Goal: Navigation & Orientation: Find specific page/section

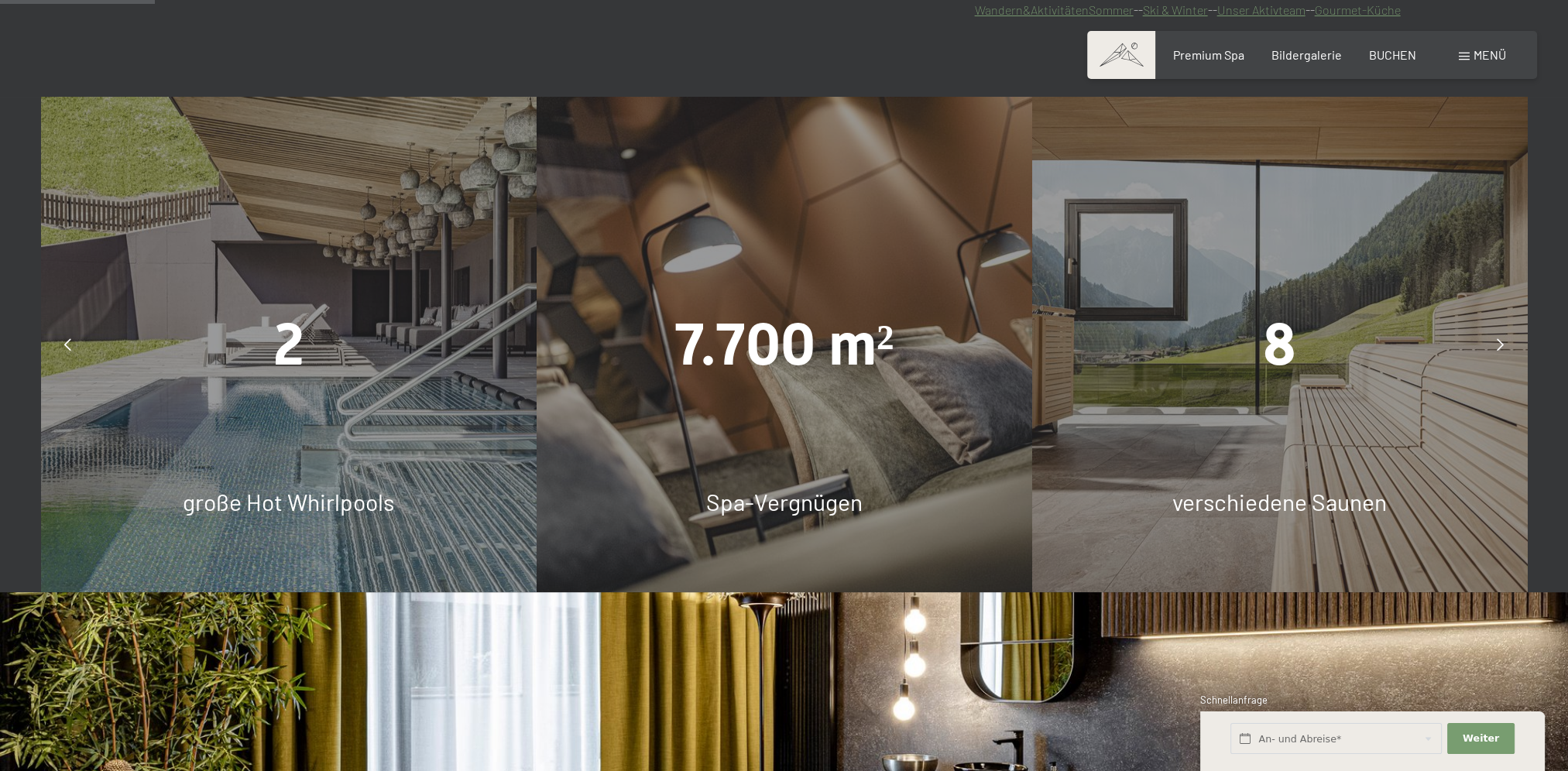
scroll to position [1162, 0]
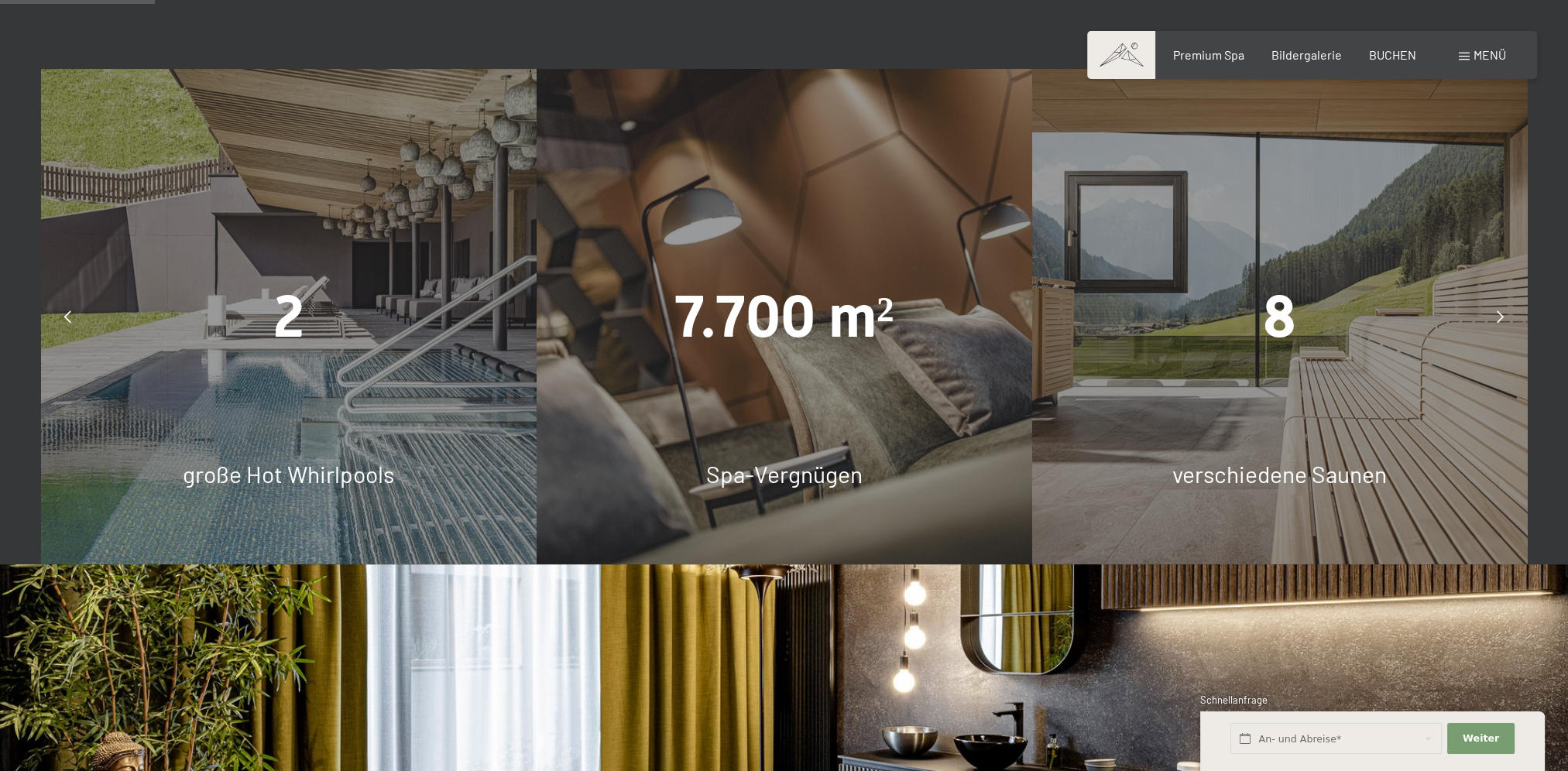
click at [1488, 320] on div at bounding box center [1500, 317] width 39 height 39
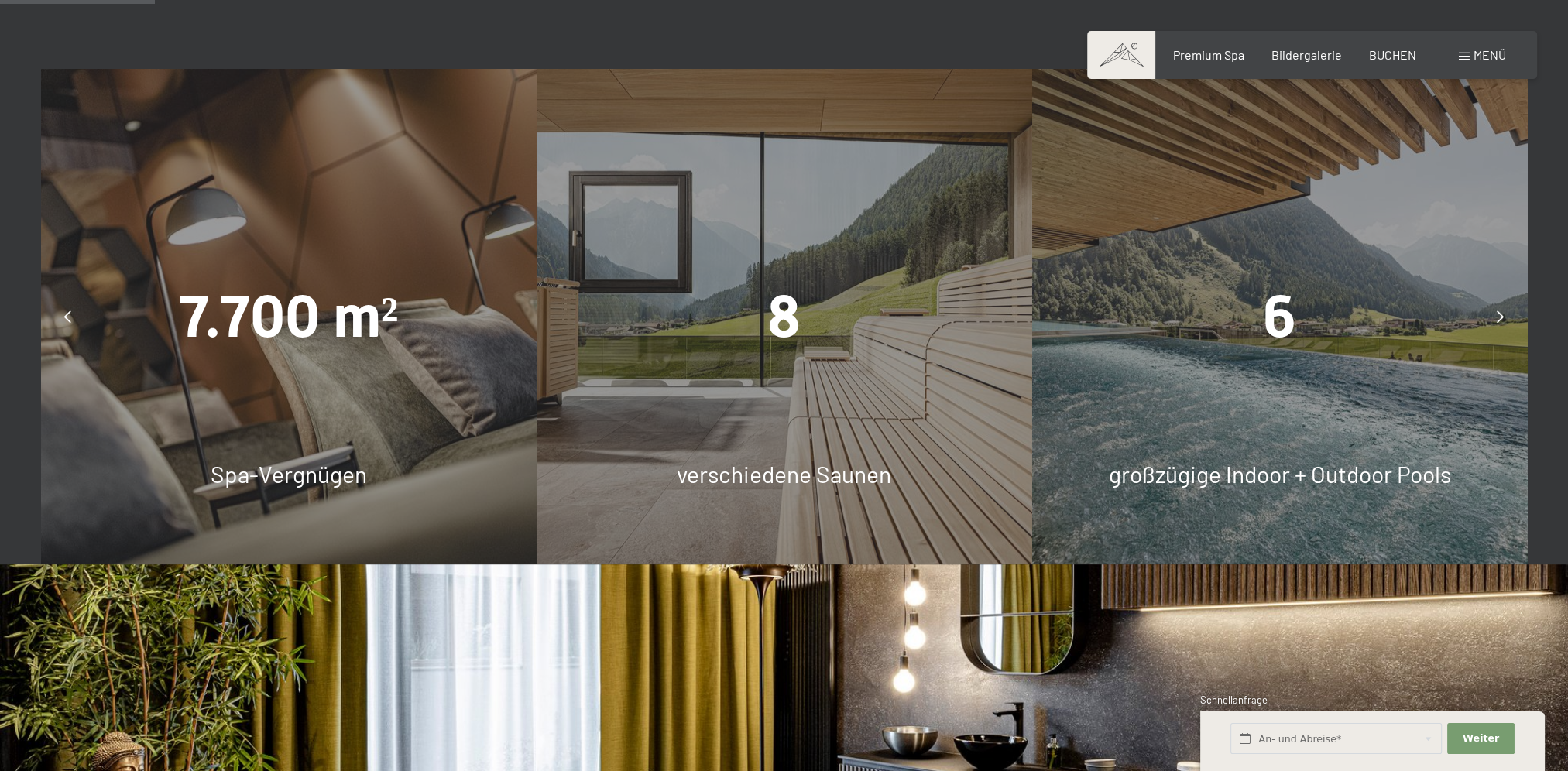
click at [1494, 319] on div at bounding box center [1500, 317] width 39 height 39
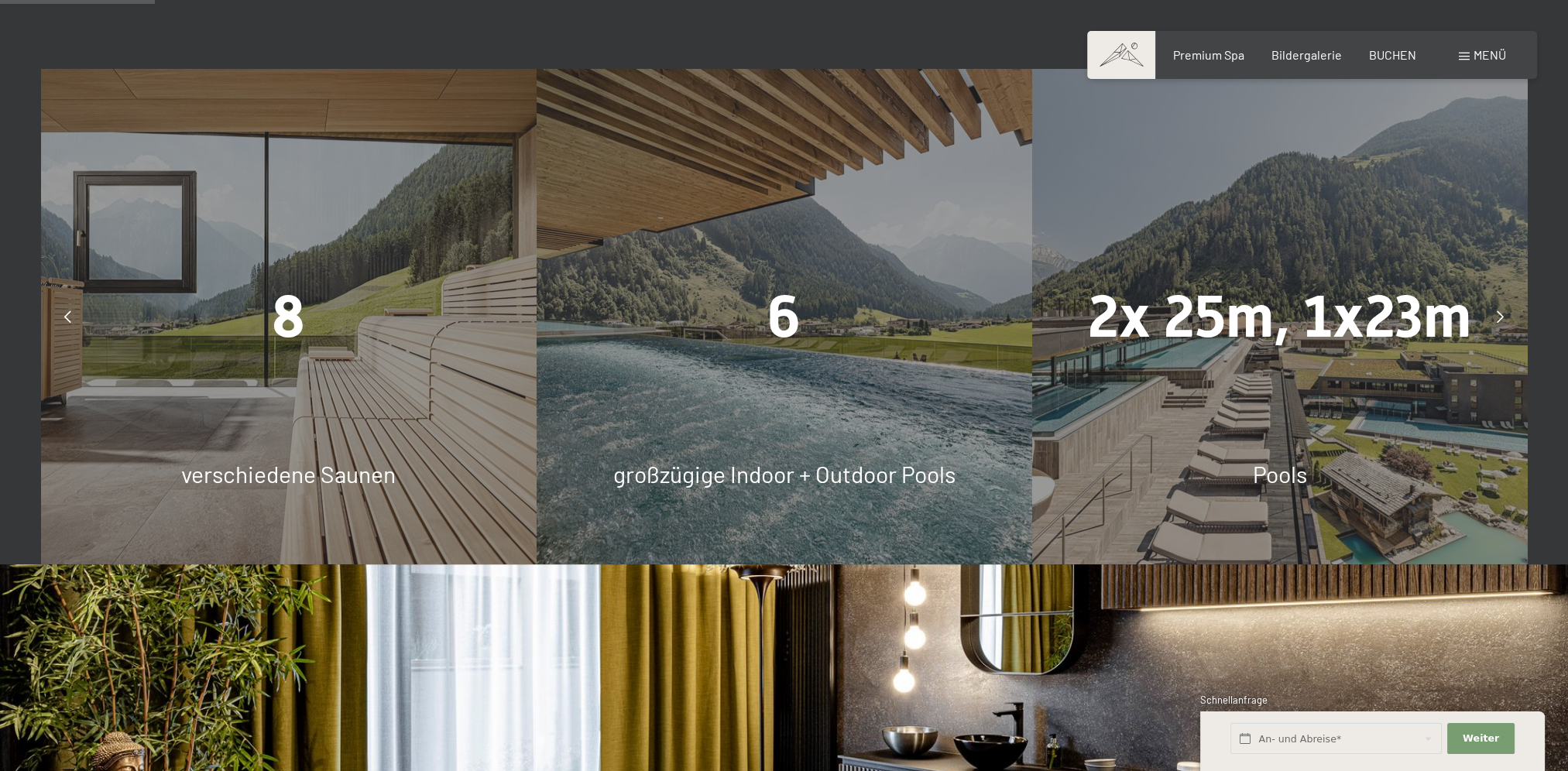
click at [1494, 319] on div at bounding box center [1500, 317] width 39 height 39
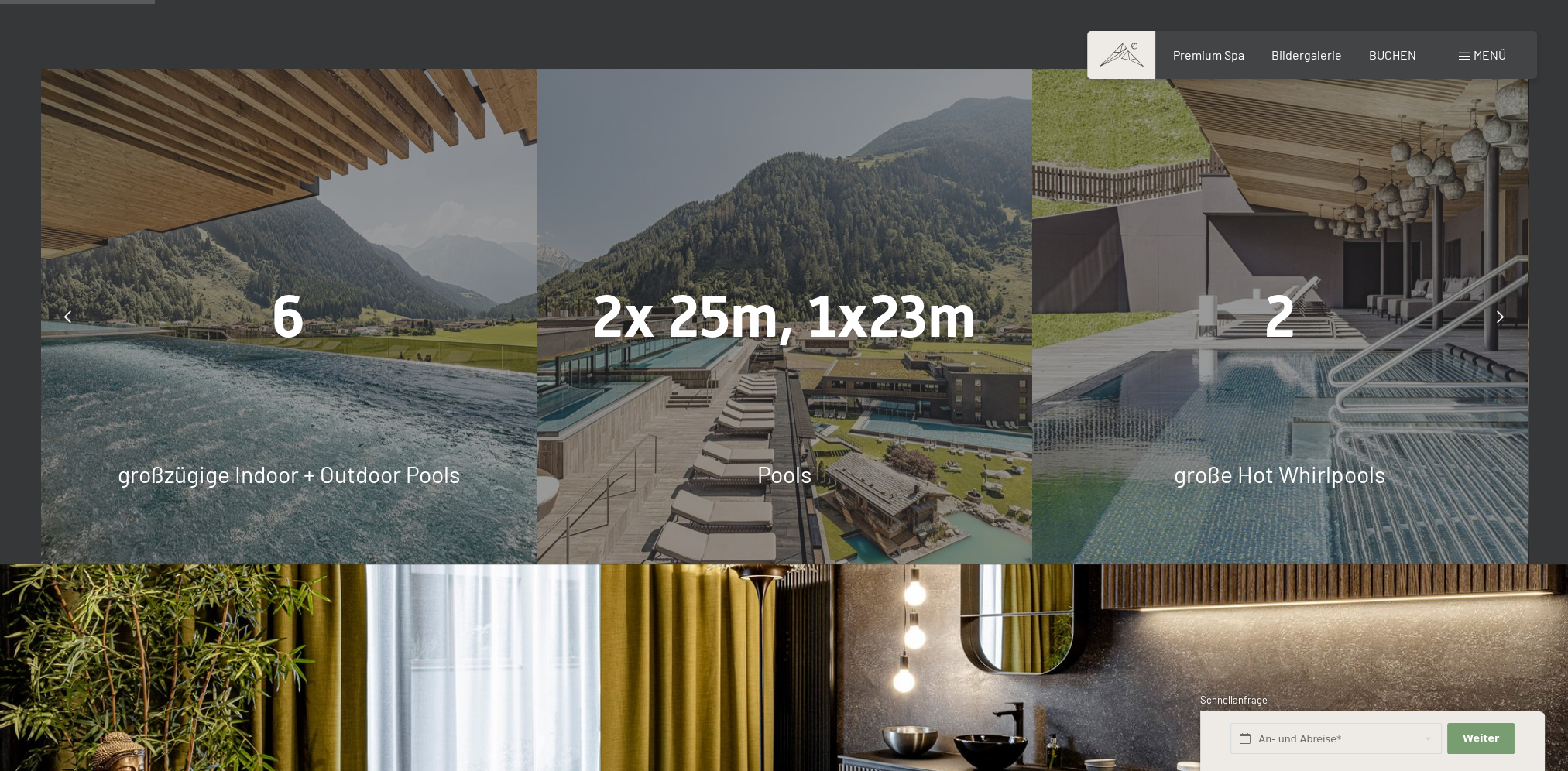
click at [1494, 319] on div at bounding box center [1500, 317] width 39 height 39
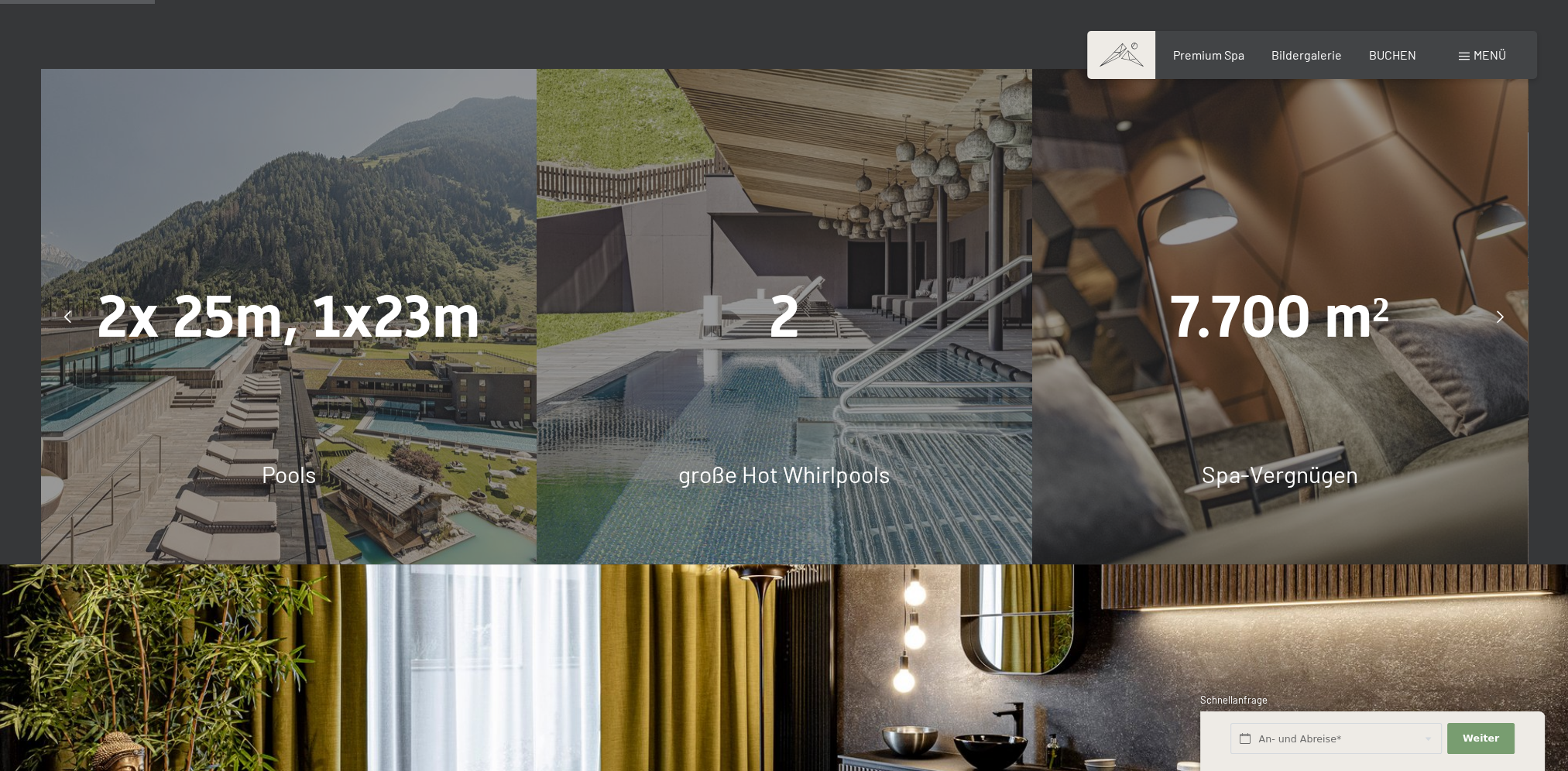
click at [1494, 319] on div at bounding box center [1500, 317] width 39 height 39
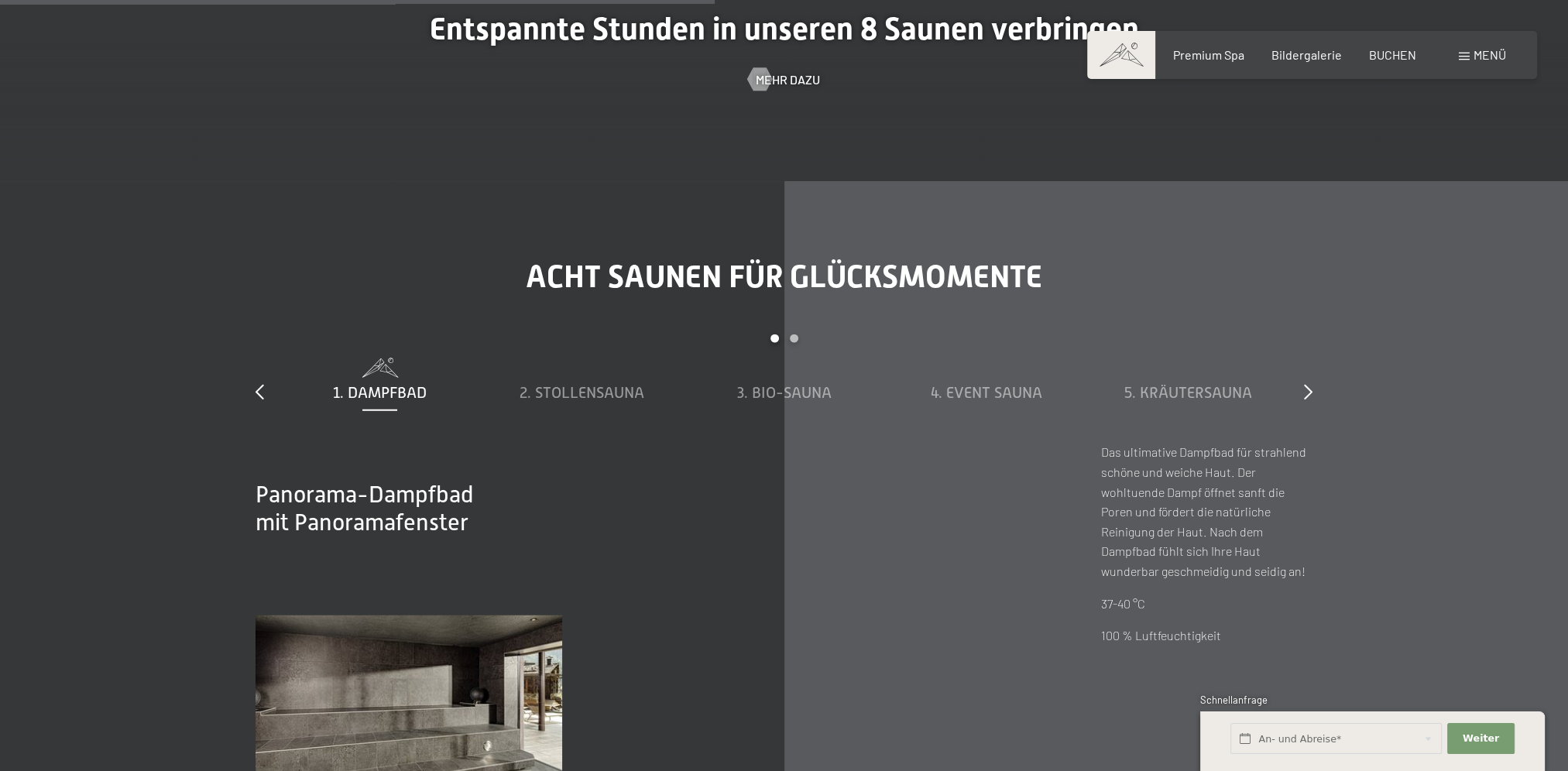
scroll to position [5576, 0]
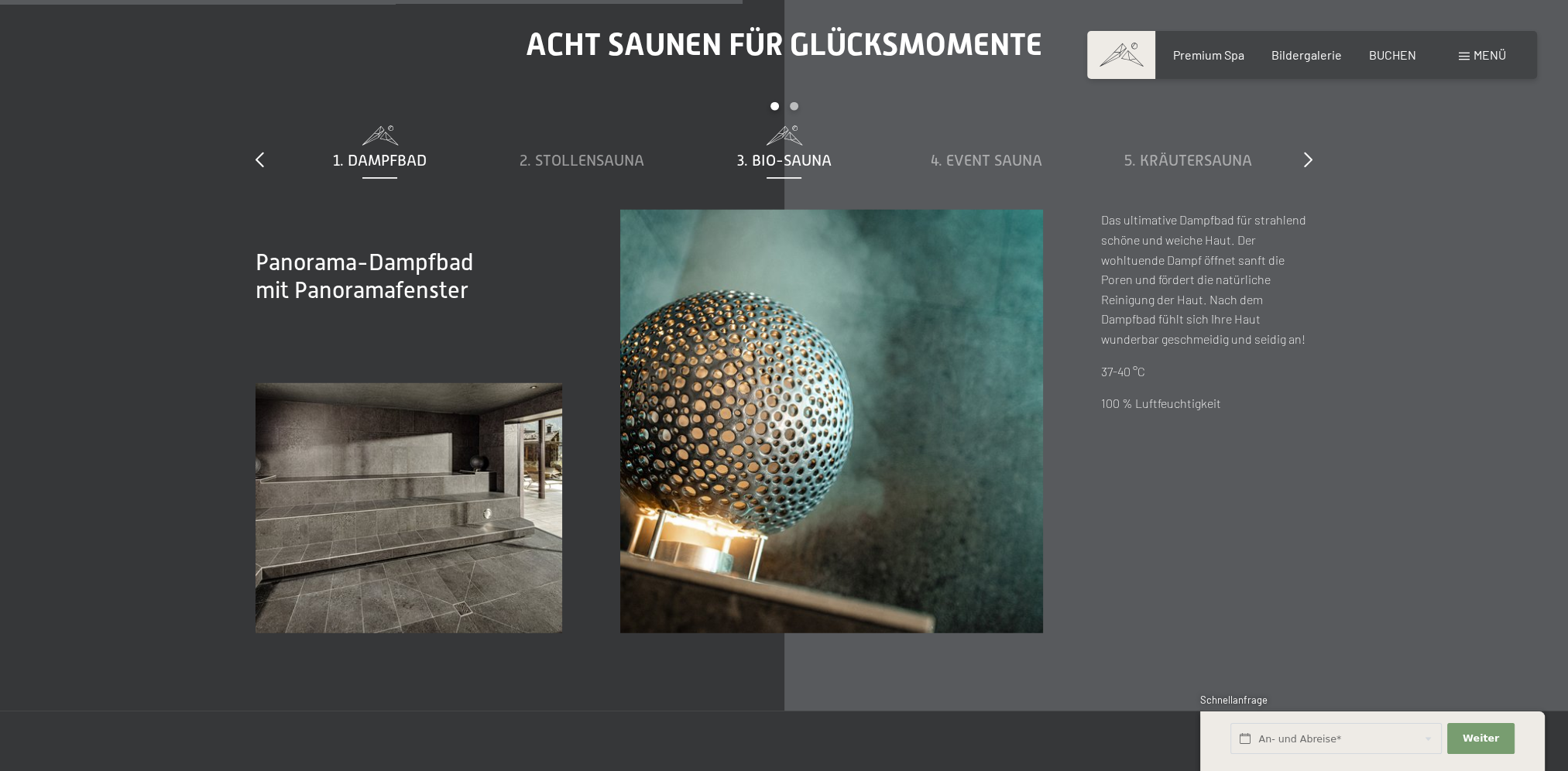
click at [805, 164] on span "3. Bio-Sauna" at bounding box center [784, 160] width 94 height 17
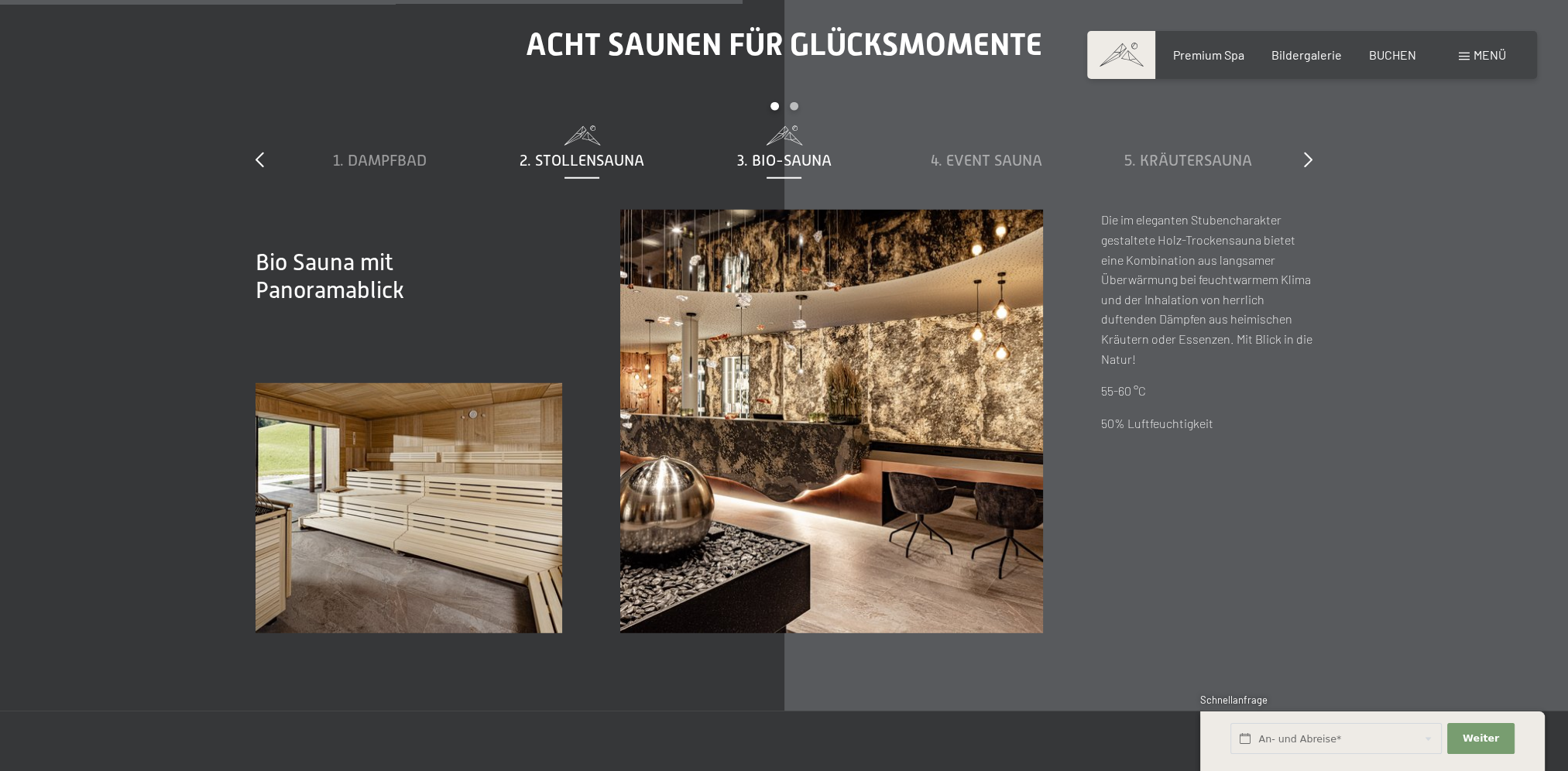
click at [641, 163] on span "2. Stollensauna" at bounding box center [581, 160] width 125 height 17
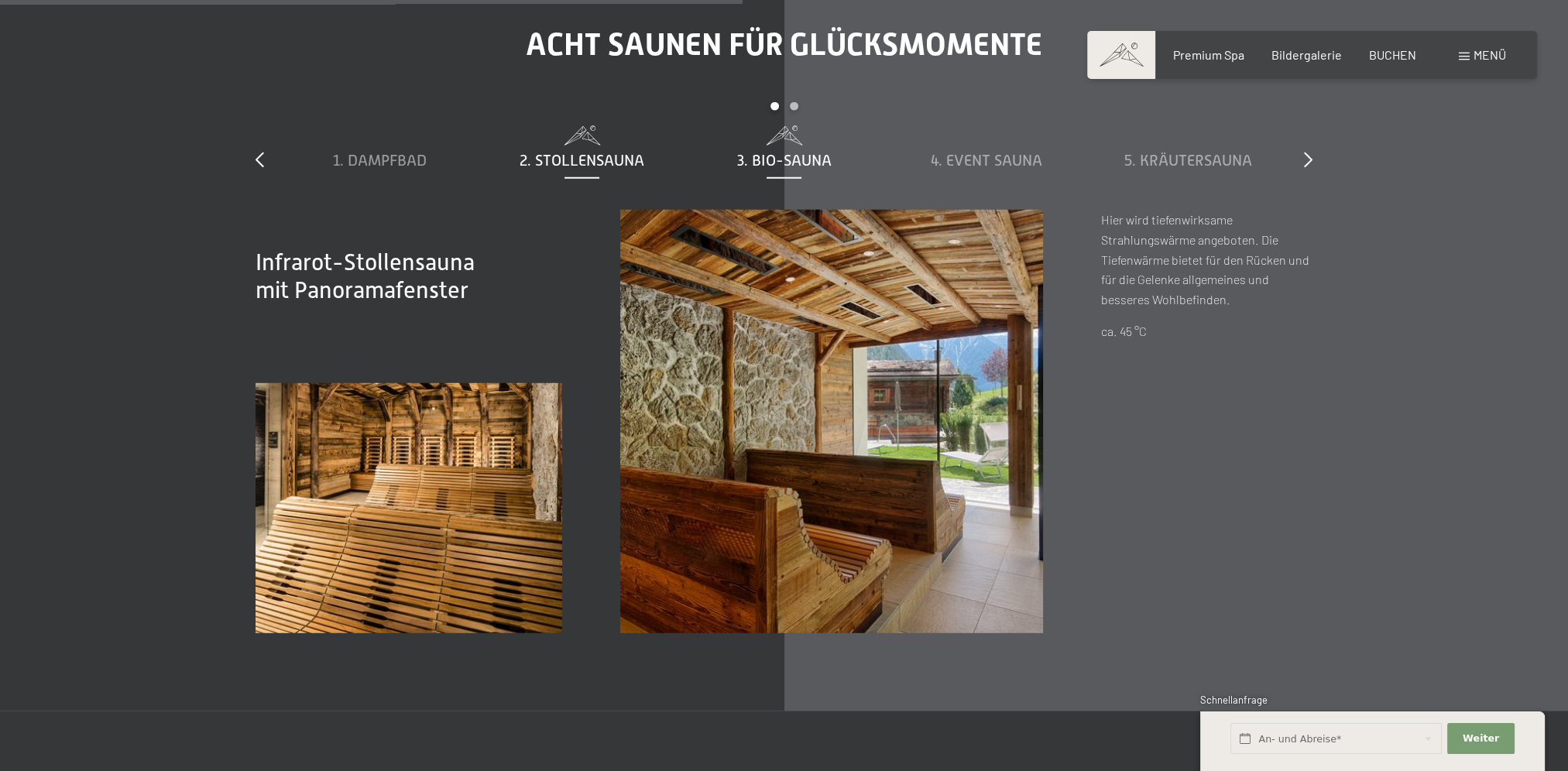
click at [759, 166] on span "3. Bio-Sauna" at bounding box center [784, 160] width 94 height 17
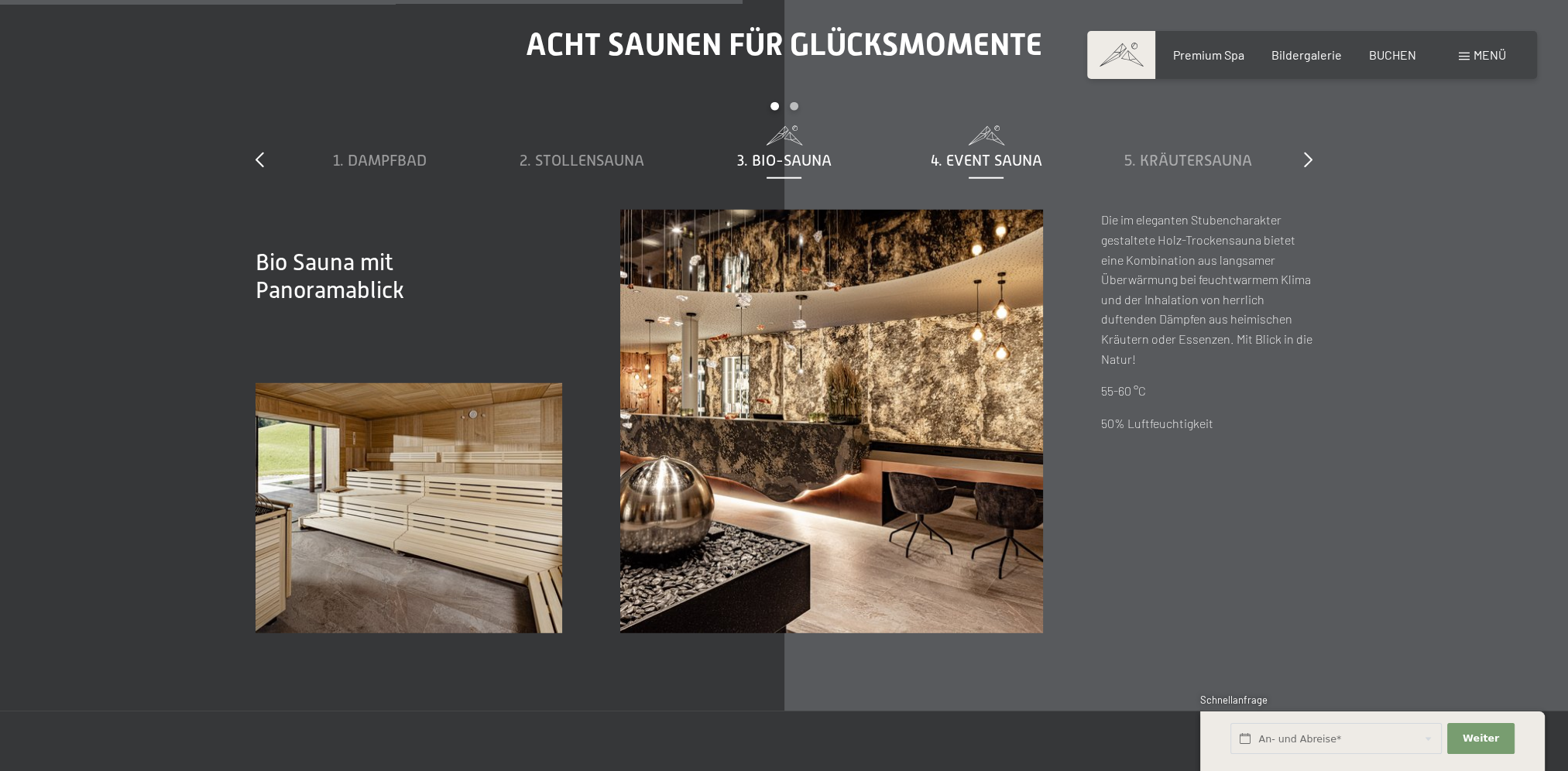
click at [970, 165] on span "4. Event Sauna" at bounding box center [986, 160] width 111 height 17
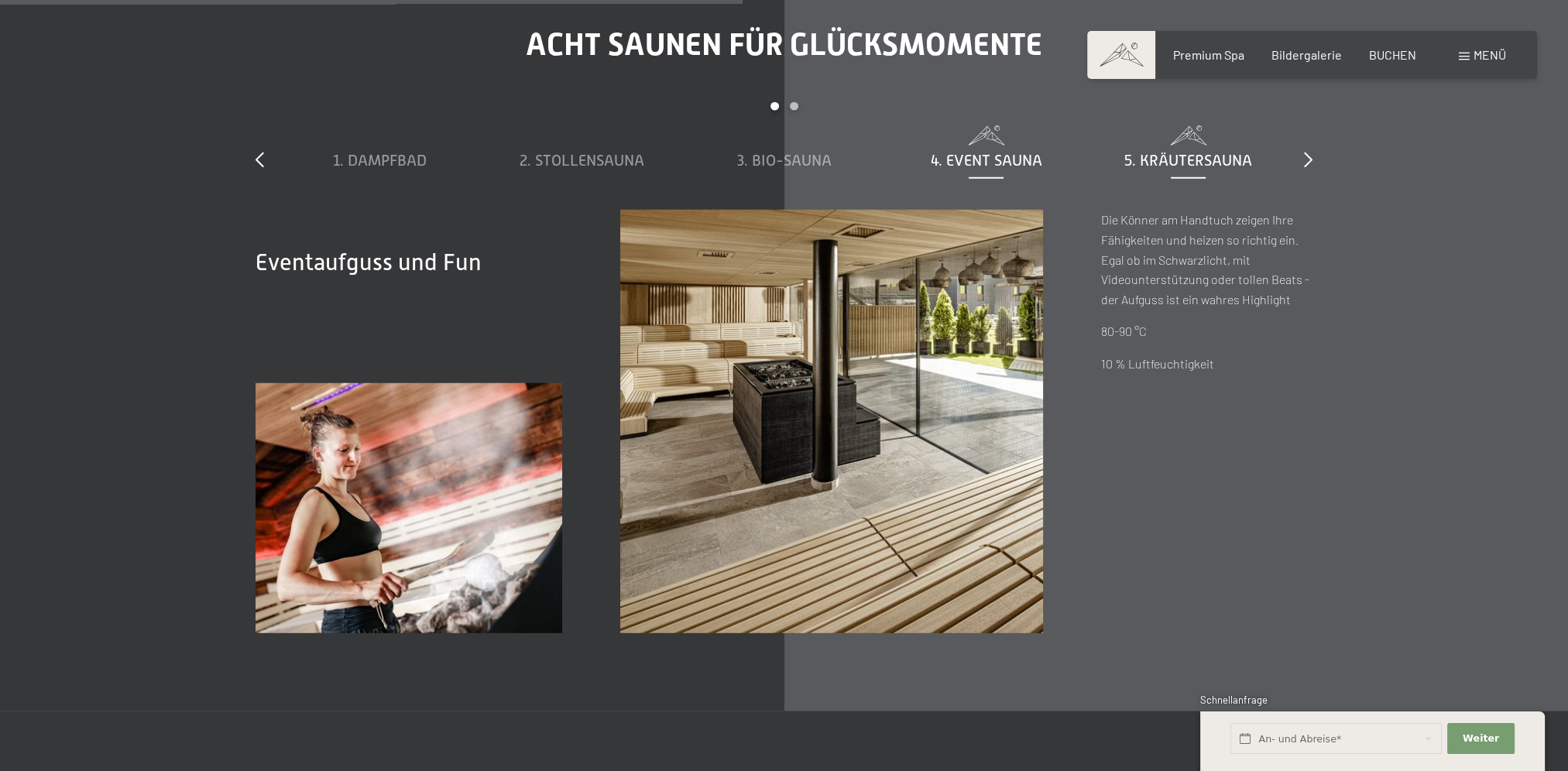
click at [1152, 166] on span "5. Kräutersauna" at bounding box center [1188, 160] width 128 height 17
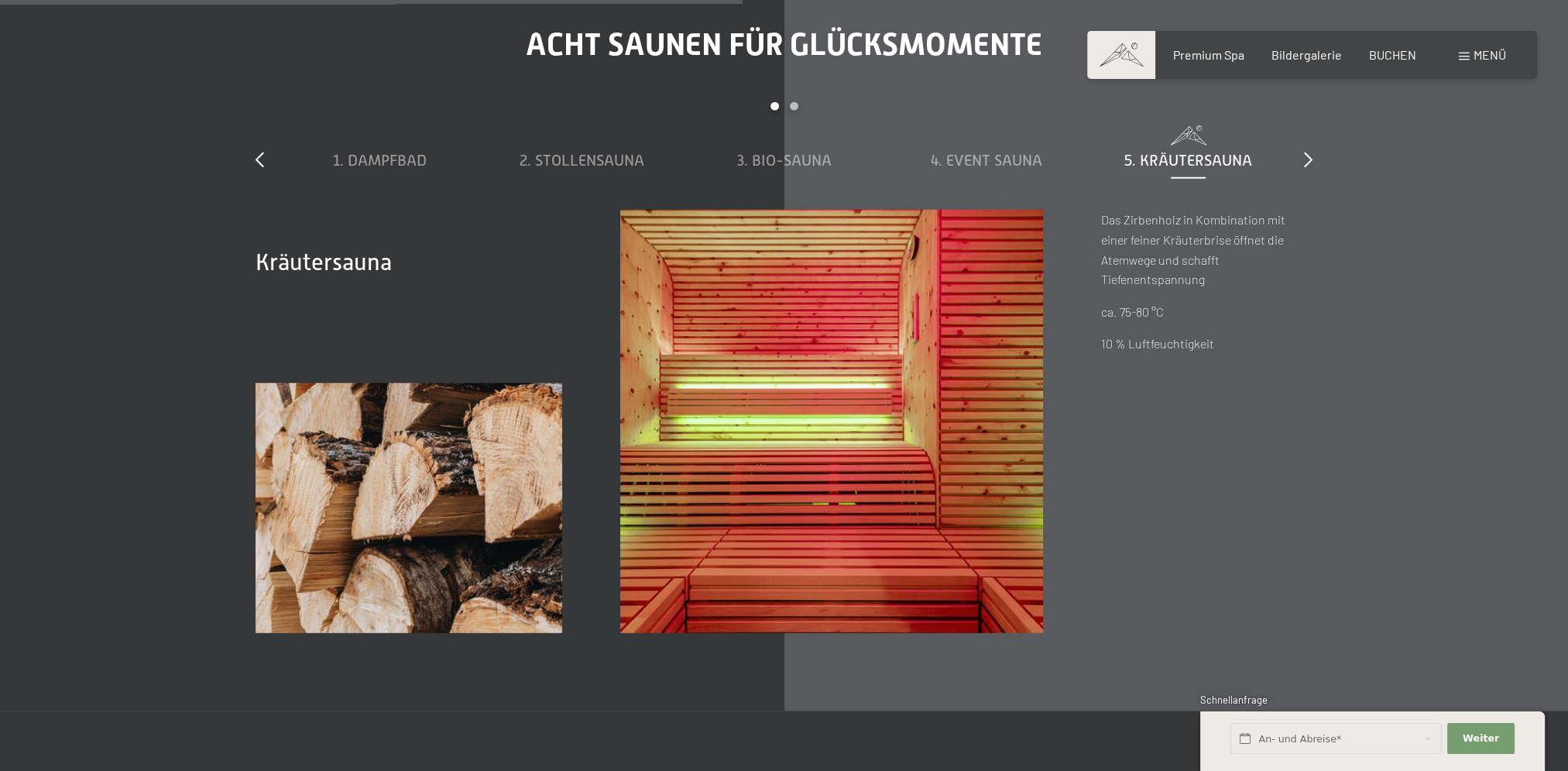
click at [1300, 159] on div "slide 1 to 5 of 8 1. Dampfbad 2. Stollensauna 3. Bio-Sauna 4. Event Sauna 5. Kr…" at bounding box center [784, 156] width 1057 height 108
click at [1308, 156] on icon at bounding box center [1308, 159] width 9 height 15
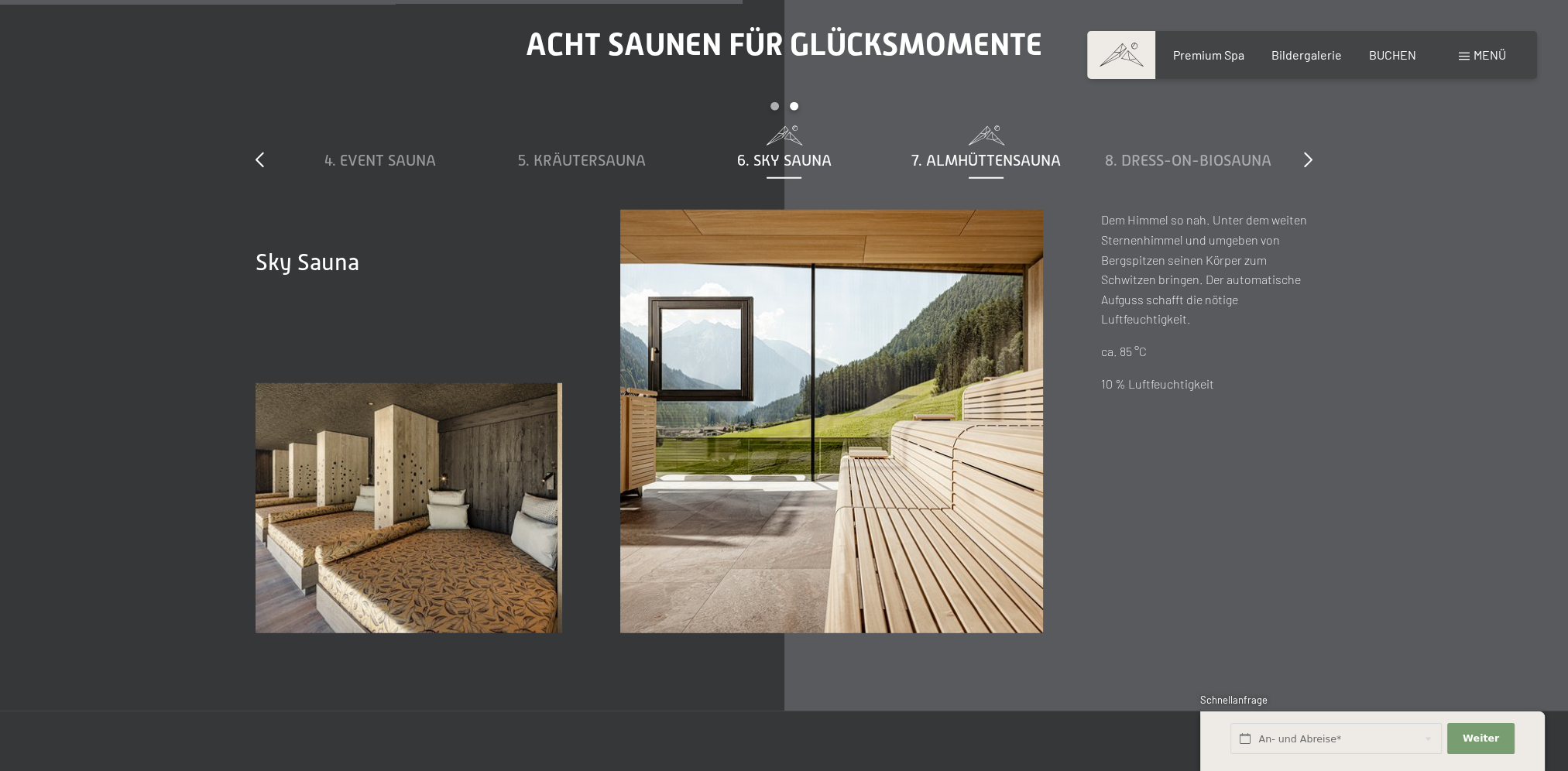
click at [1025, 154] on span "7. Almhüttensauna" at bounding box center [986, 160] width 150 height 17
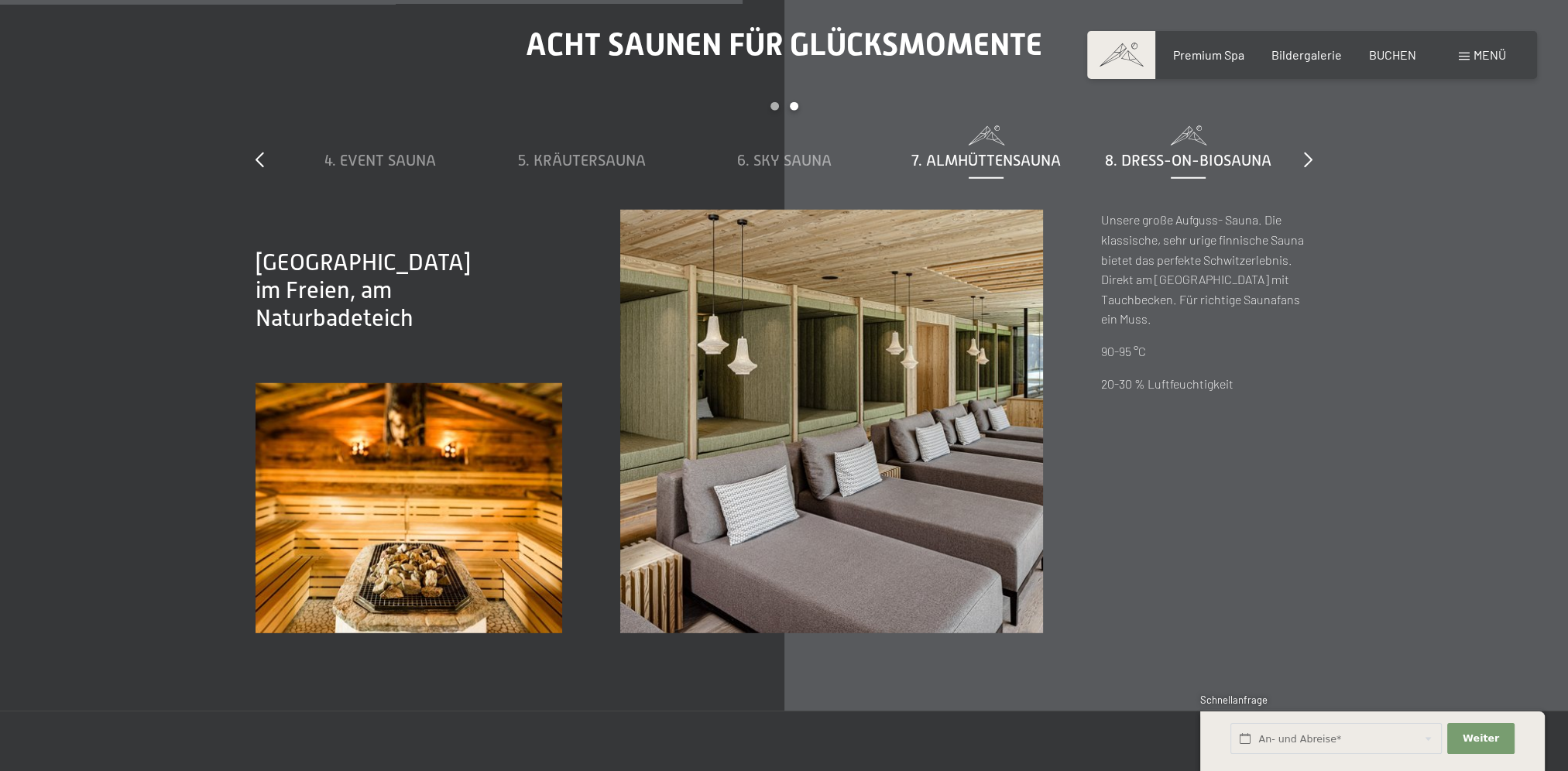
click at [1175, 154] on span "8. Dress-on-Biosauna" at bounding box center [1188, 160] width 167 height 17
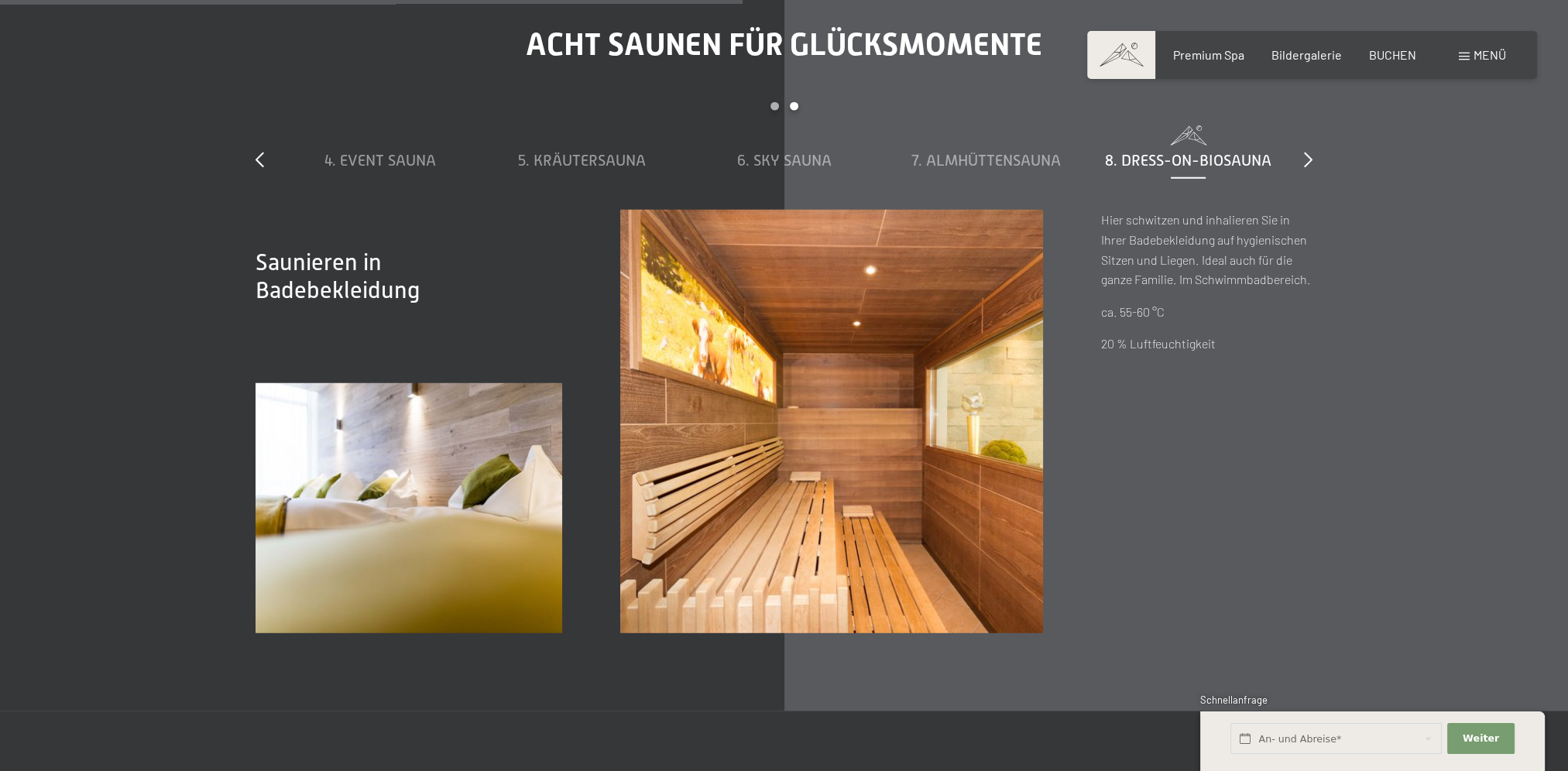
click at [1314, 155] on div "Acht Saunen für Glücksmomente slide 4 to 8 of 8 1. Dampfbad 2. Stollensauna 3. …" at bounding box center [784, 330] width 1173 height 607
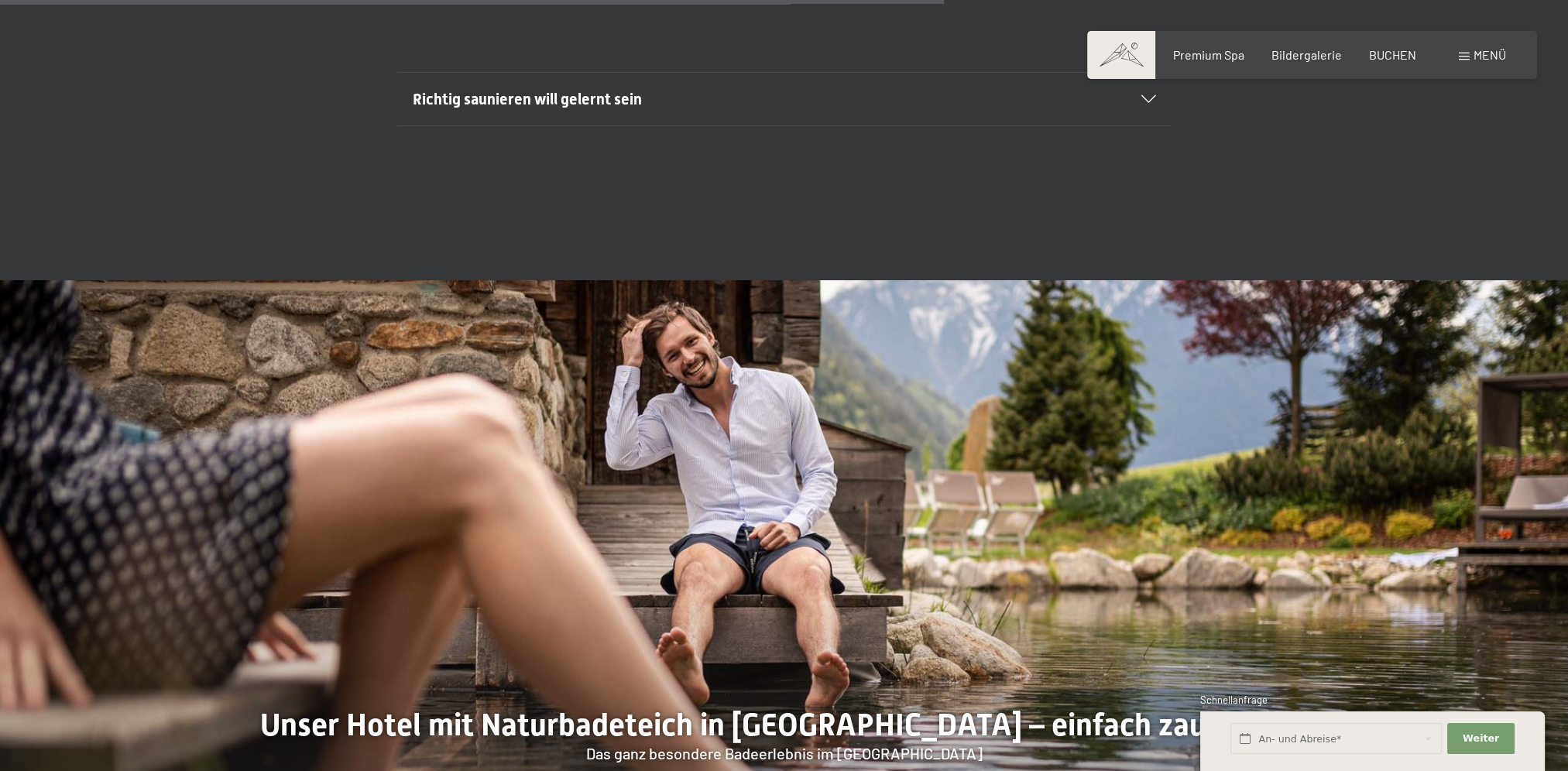
scroll to position [6427, 0]
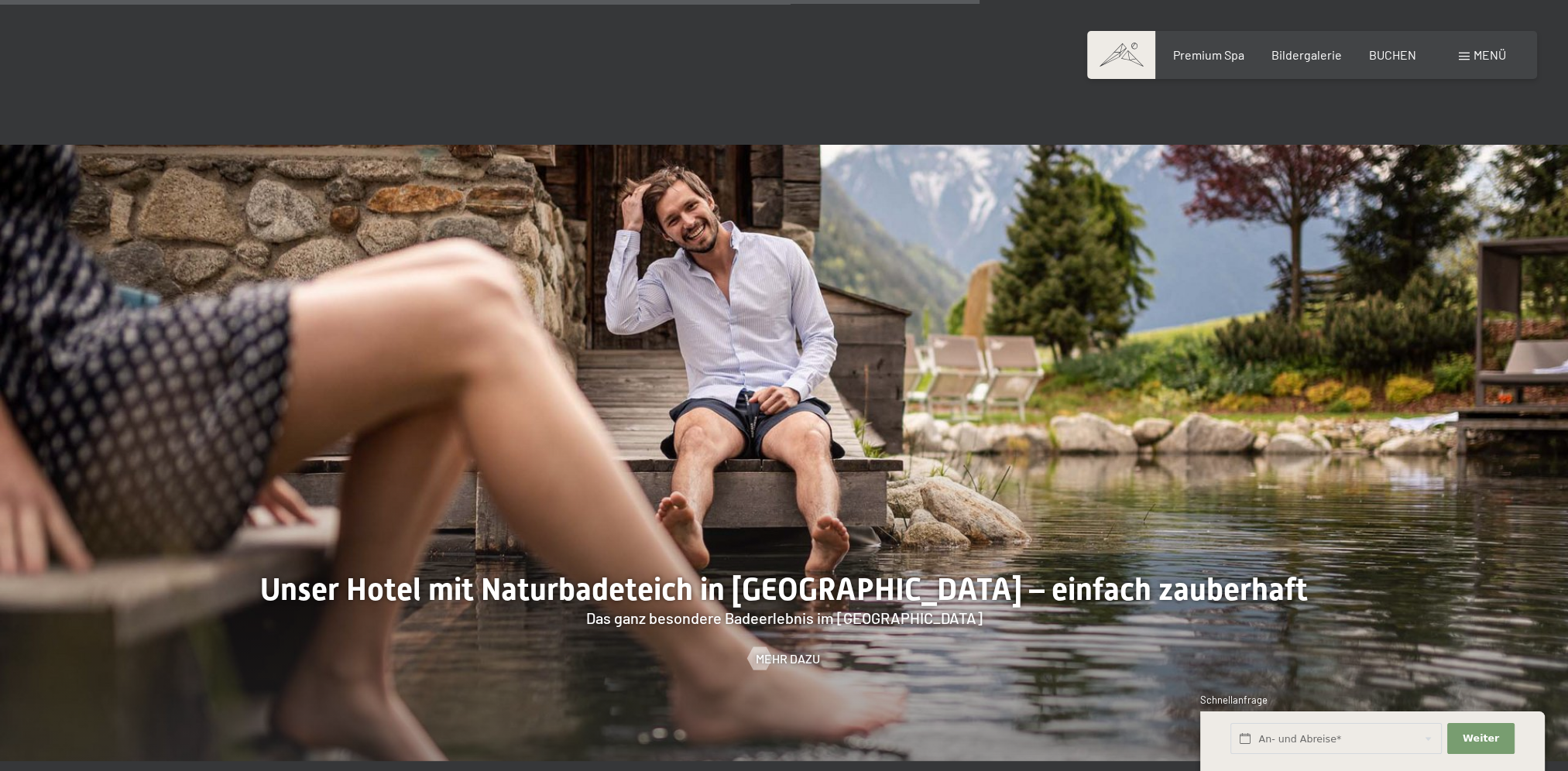
click at [1466, 58] on span at bounding box center [1463, 56] width 10 height 8
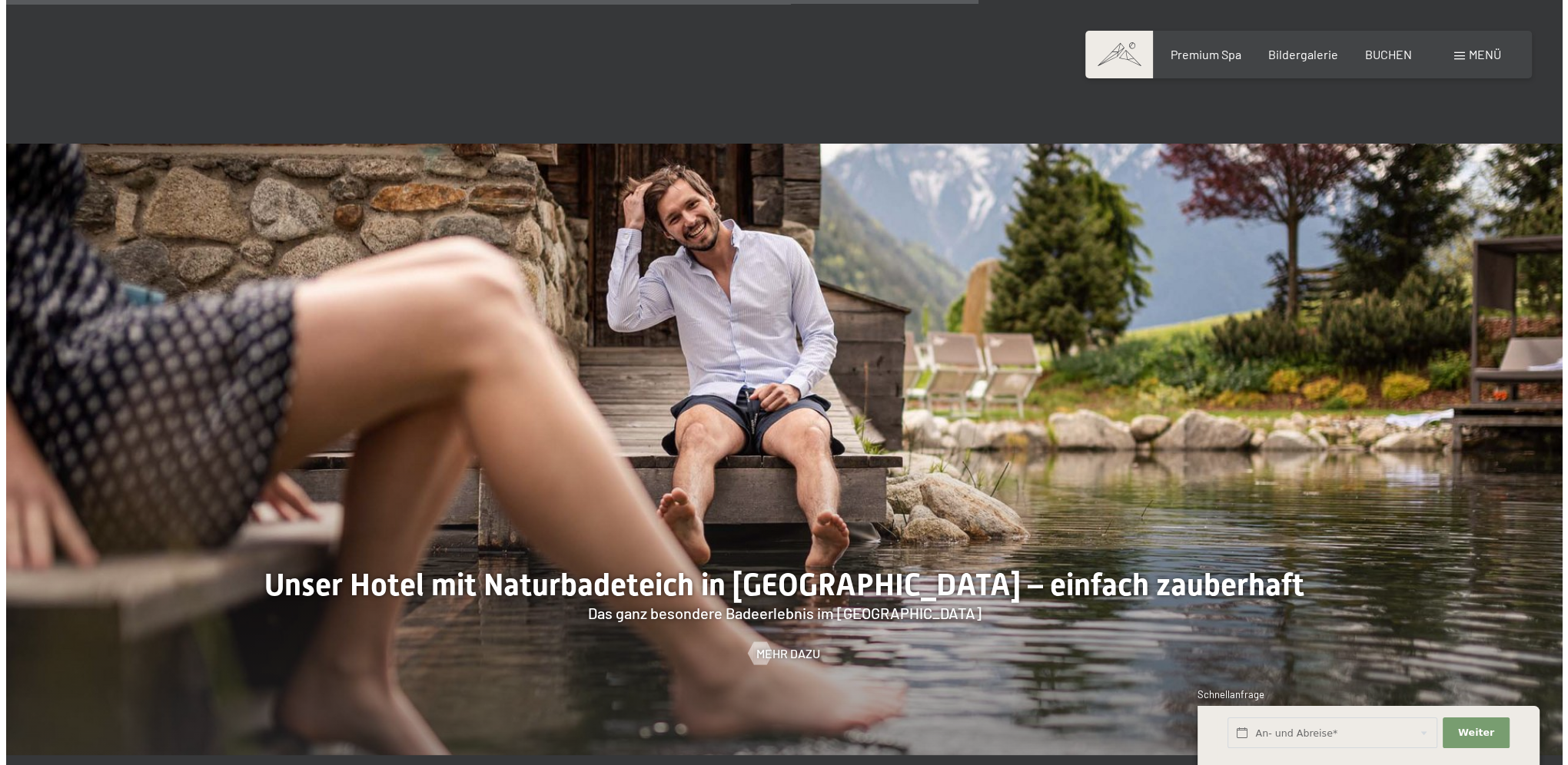
scroll to position [6389, 0]
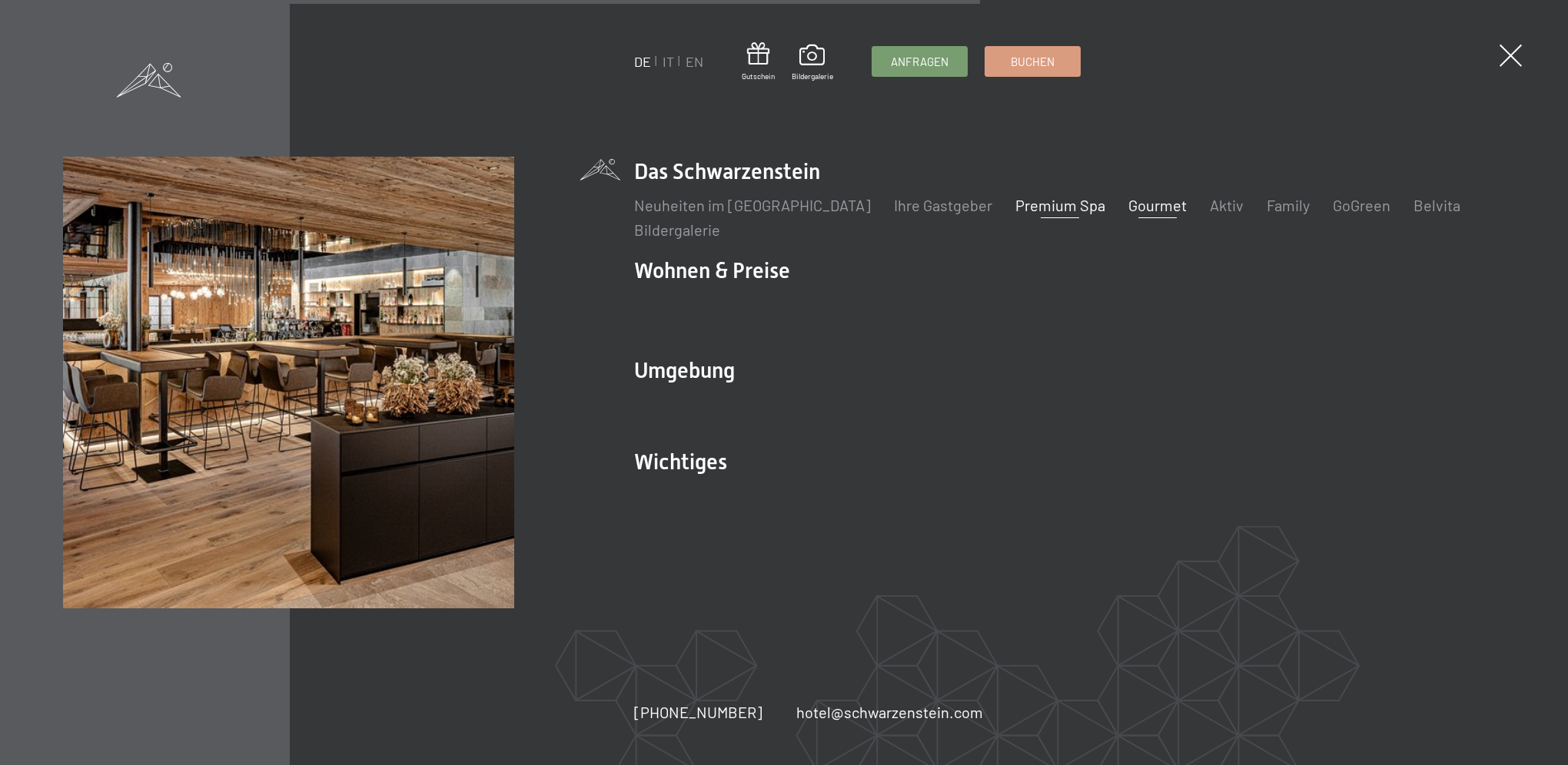
click at [1128, 205] on link "Gourmet" at bounding box center [1157, 205] width 58 height 18
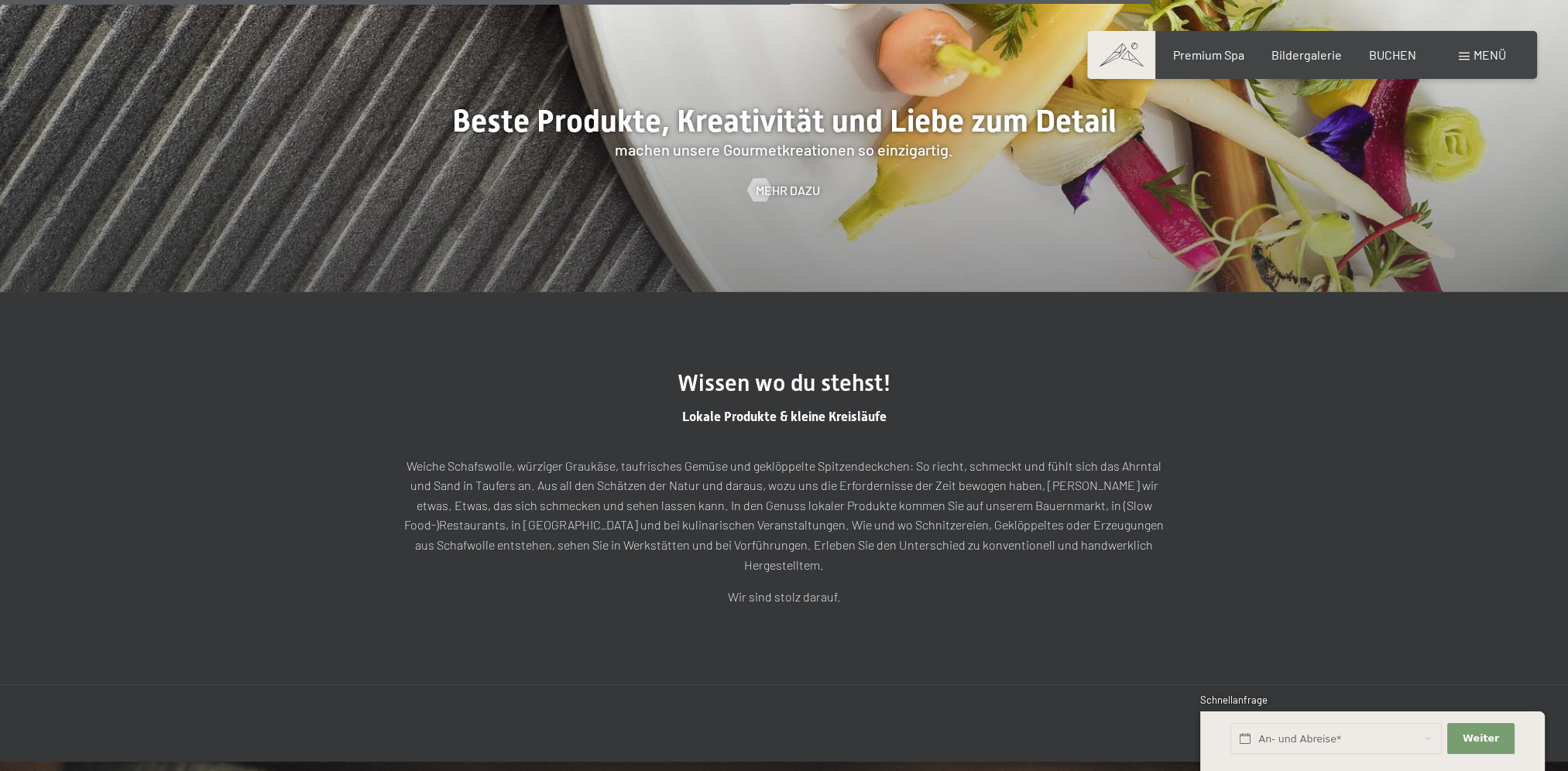
scroll to position [4491, 0]
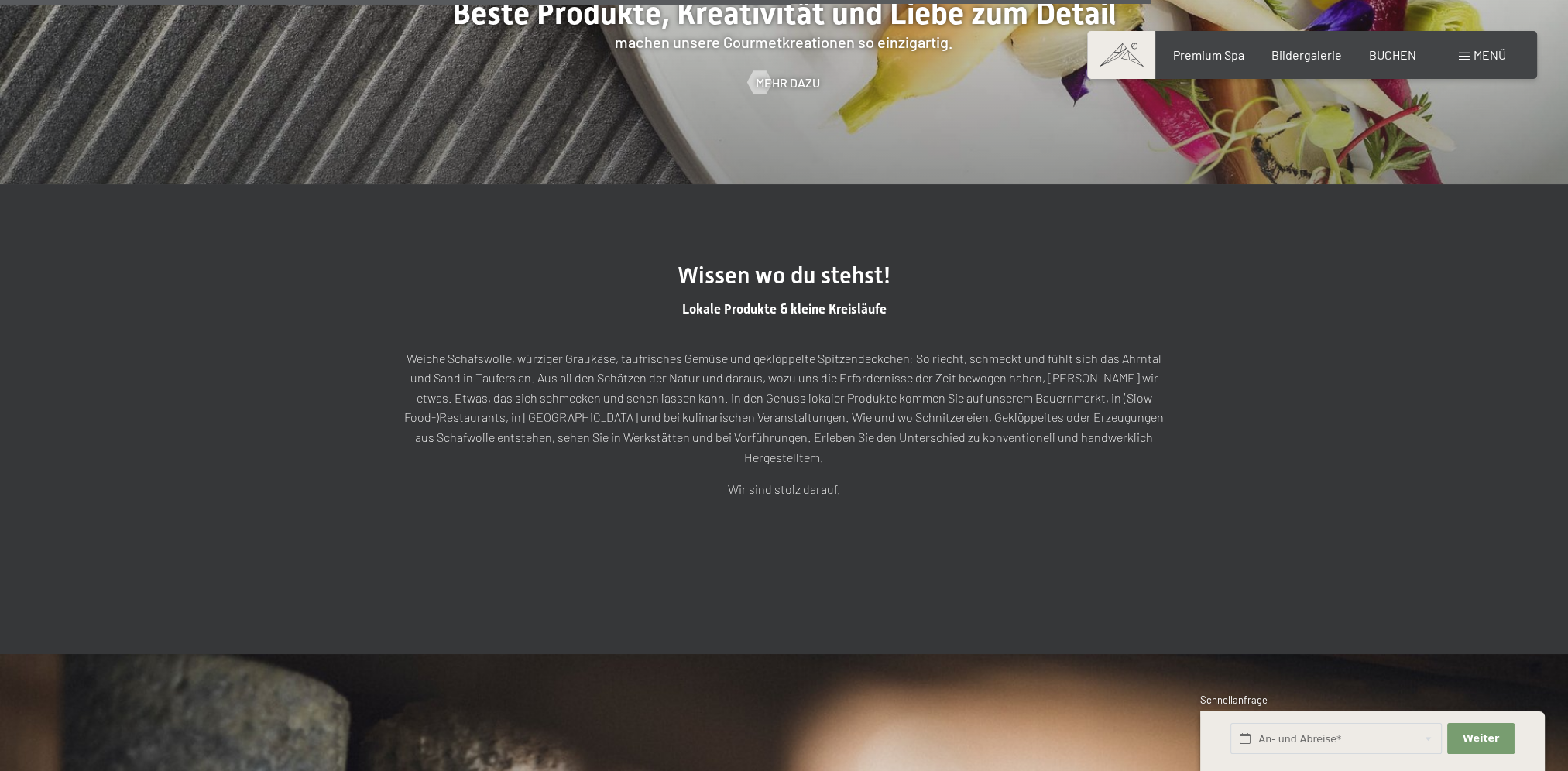
click at [1478, 56] on span "Menü" at bounding box center [1489, 55] width 32 height 15
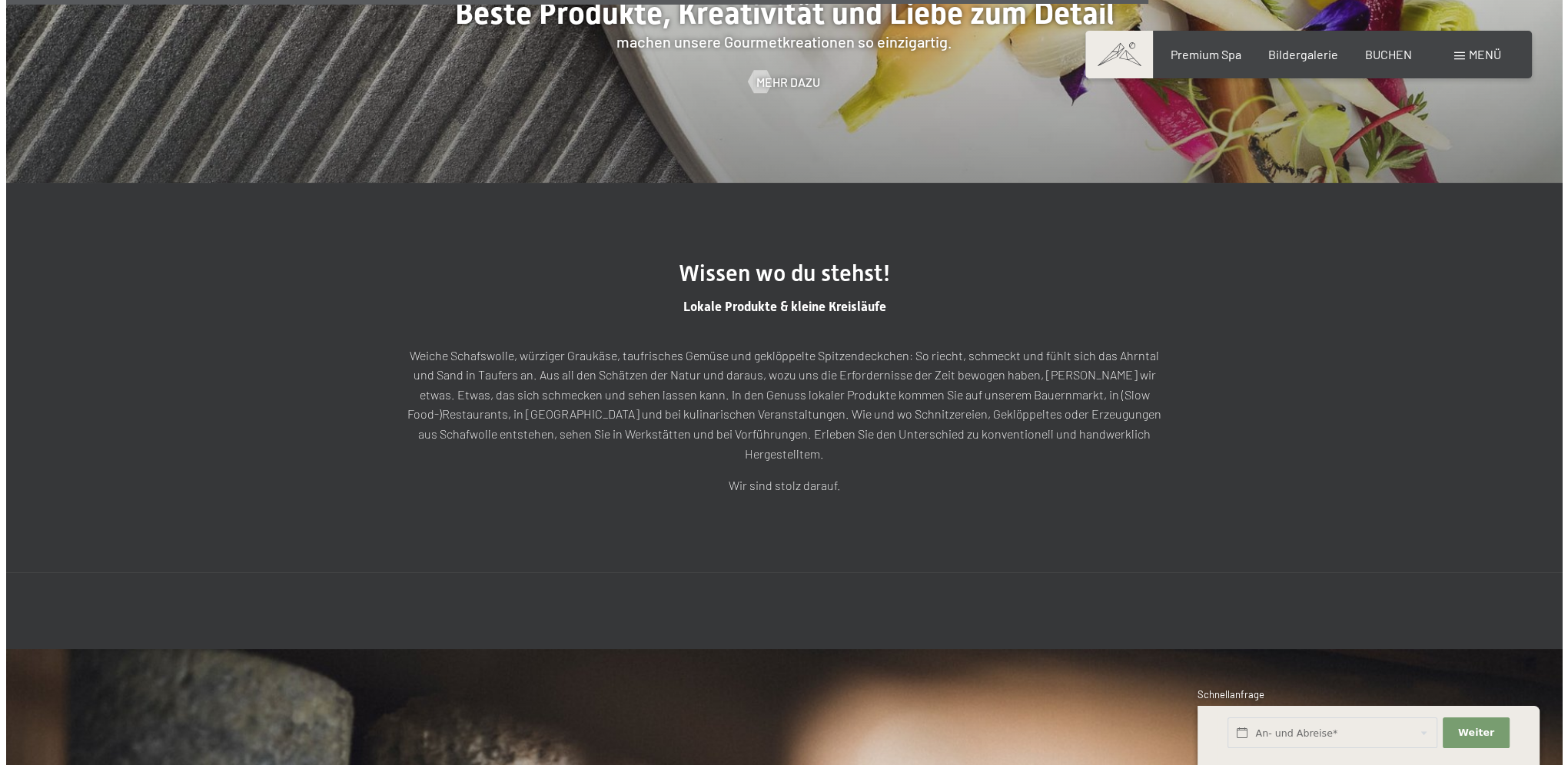
scroll to position [4466, 0]
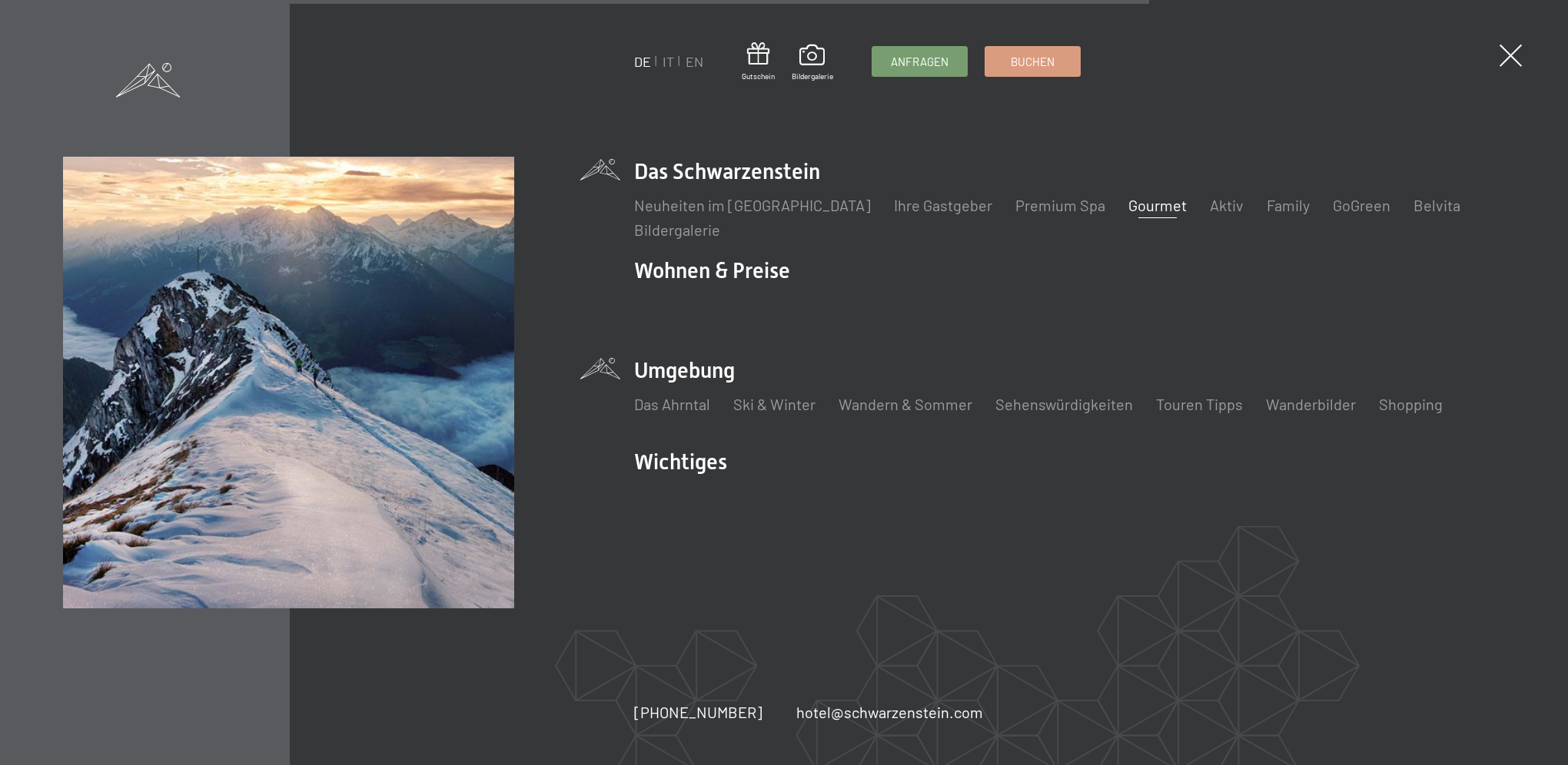
click at [698, 374] on li "Umgebung Das Ahrntal Ski & Winter Skifahren Skischule Wandern & [PERSON_NAME] W…" at bounding box center [1070, 393] width 872 height 76
click at [949, 400] on link "Wandern & Sommer" at bounding box center [905, 404] width 134 height 18
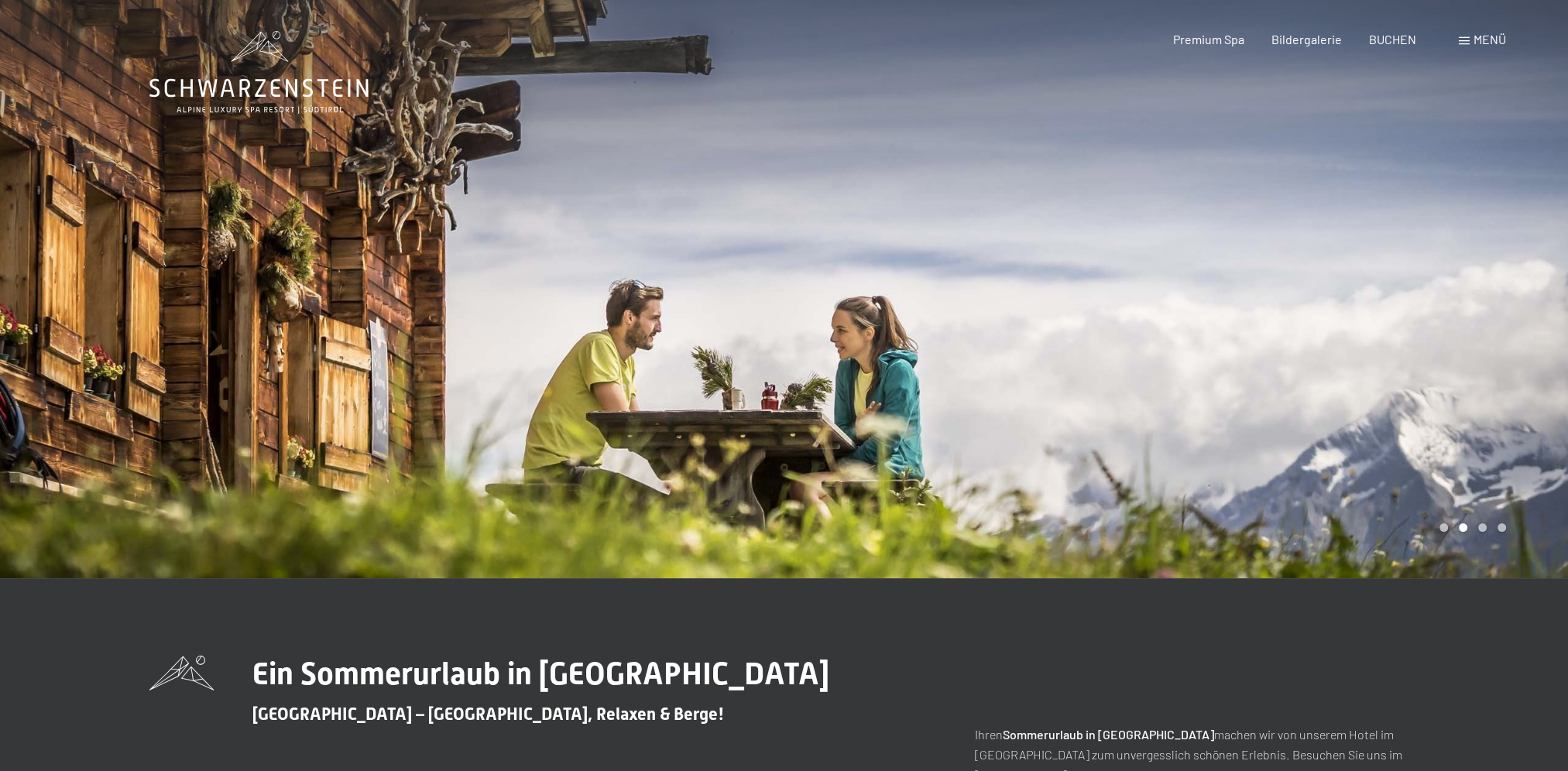
click at [1481, 37] on span "Menü" at bounding box center [1489, 39] width 32 height 15
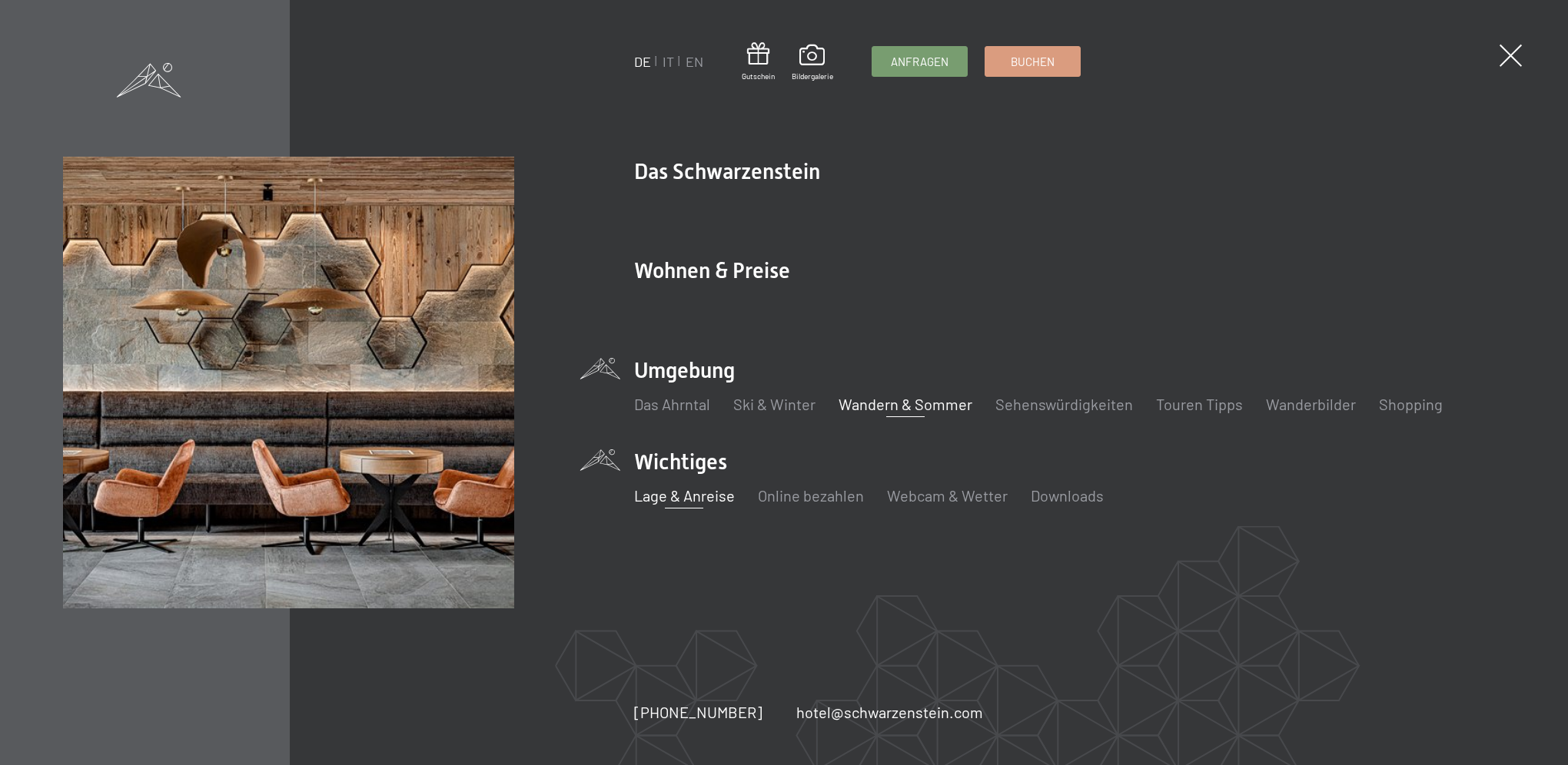
click at [677, 495] on link "Lage & Anreise" at bounding box center [684, 495] width 101 height 18
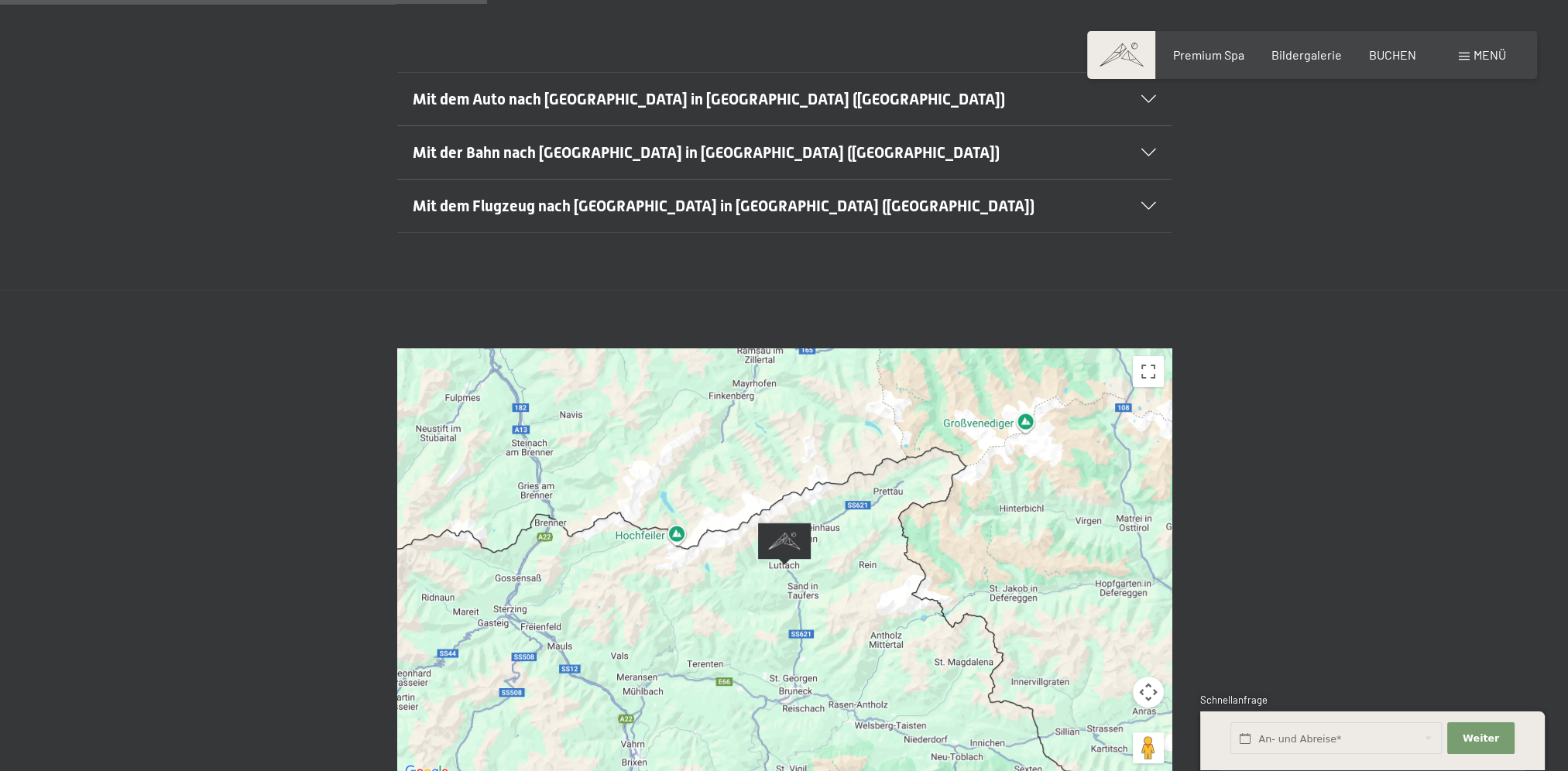
scroll to position [442, 0]
